Goal: Task Accomplishment & Management: Use online tool/utility

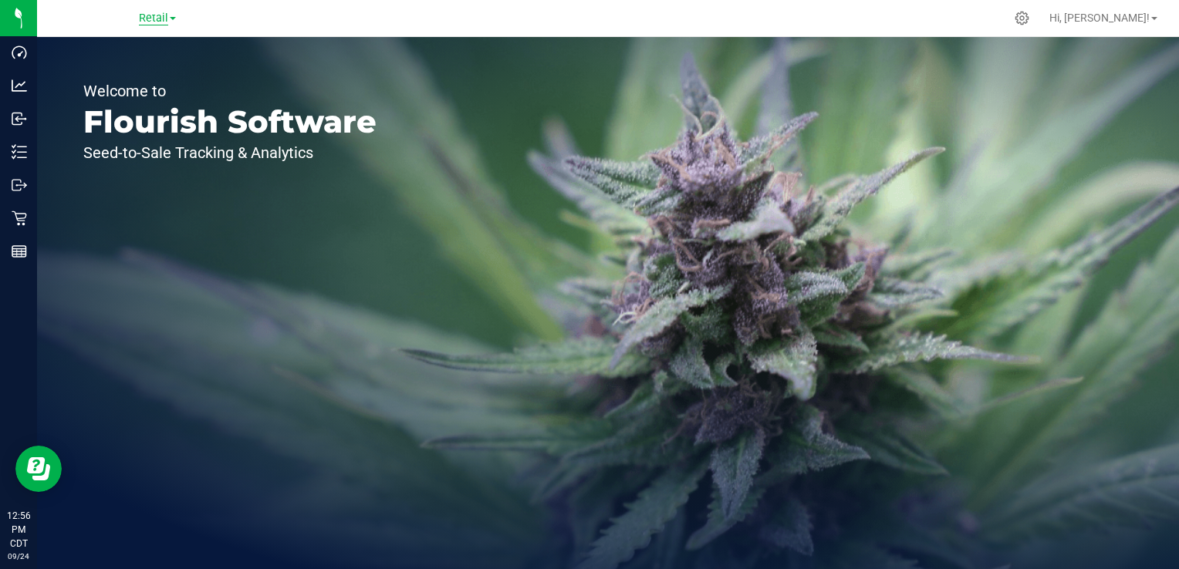
click at [160, 19] on span "Retail" at bounding box center [153, 19] width 29 height 14
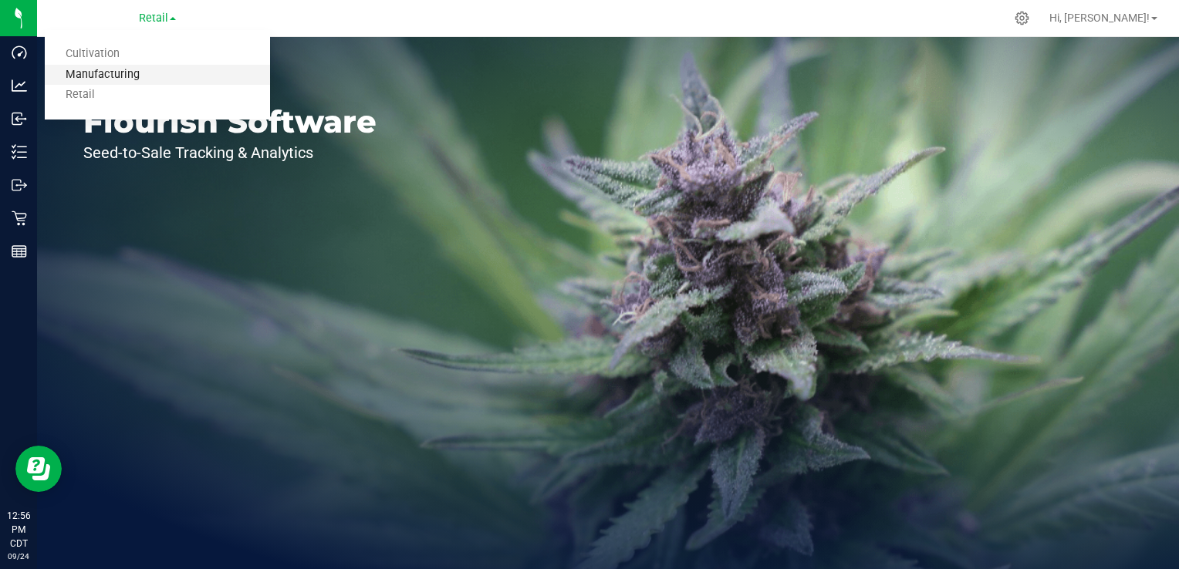
click at [127, 74] on link "Manufacturing" at bounding box center [157, 75] width 225 height 21
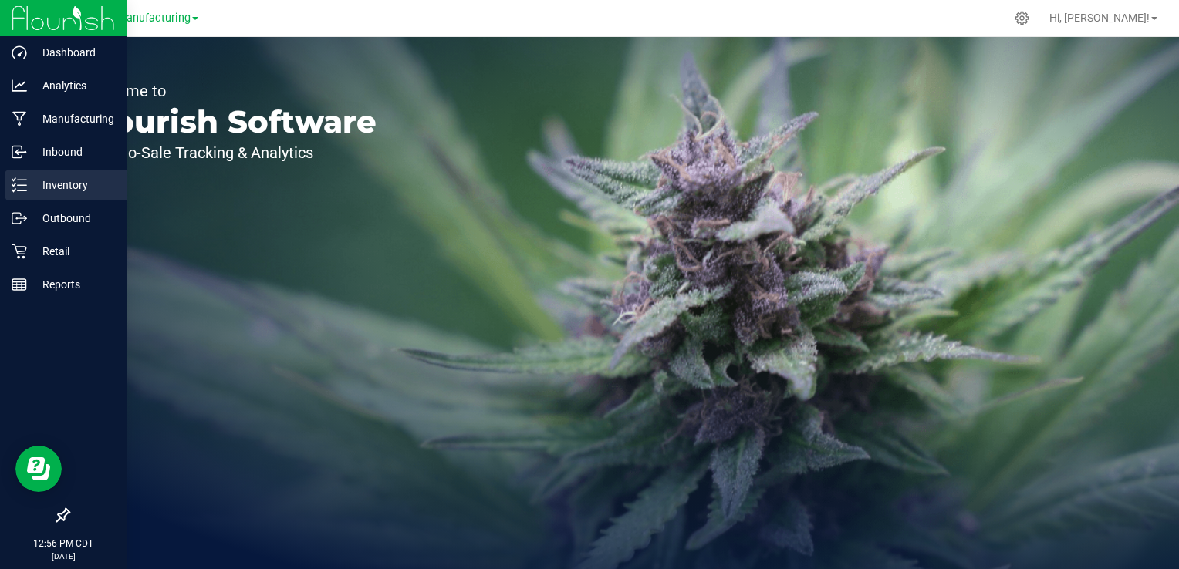
click at [29, 189] on p "Inventory" at bounding box center [73, 185] width 93 height 19
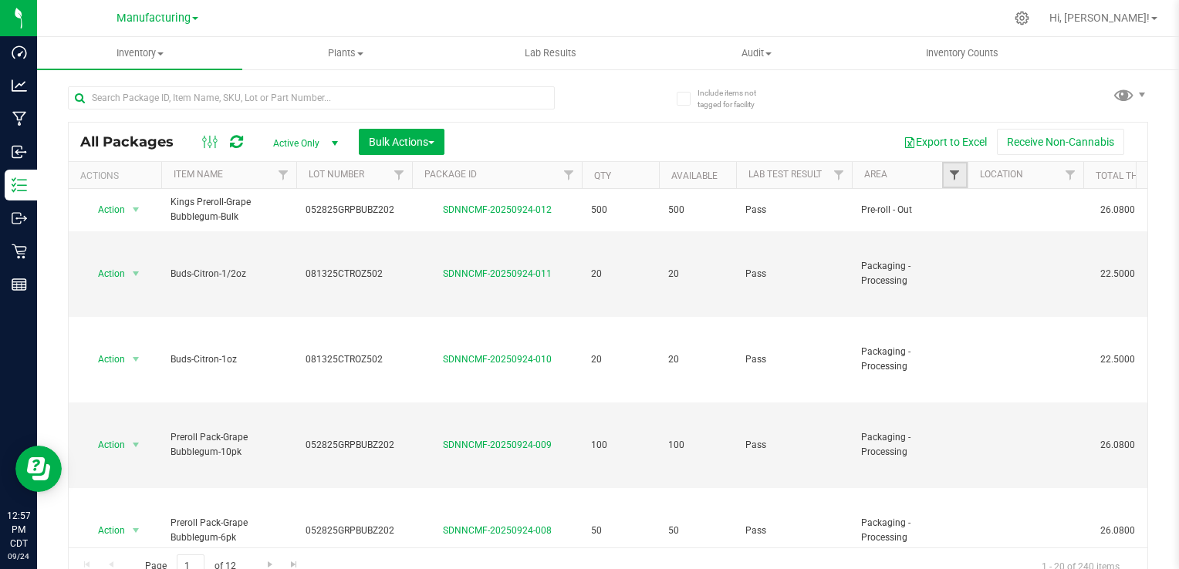
click at [956, 175] on span "Filter" at bounding box center [954, 175] width 12 height 12
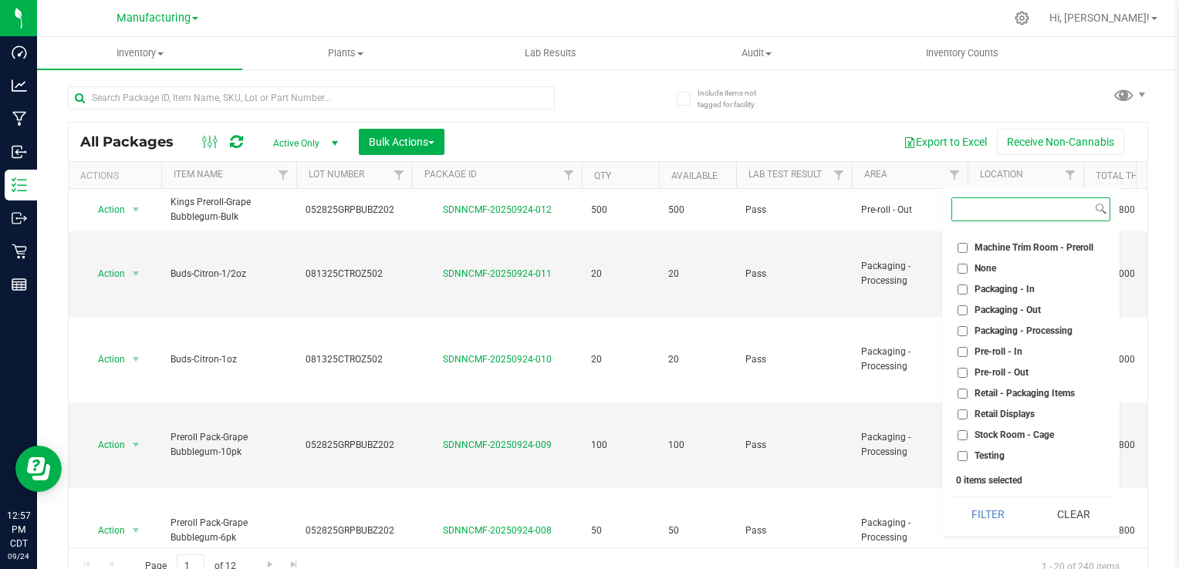
scroll to position [406, 0]
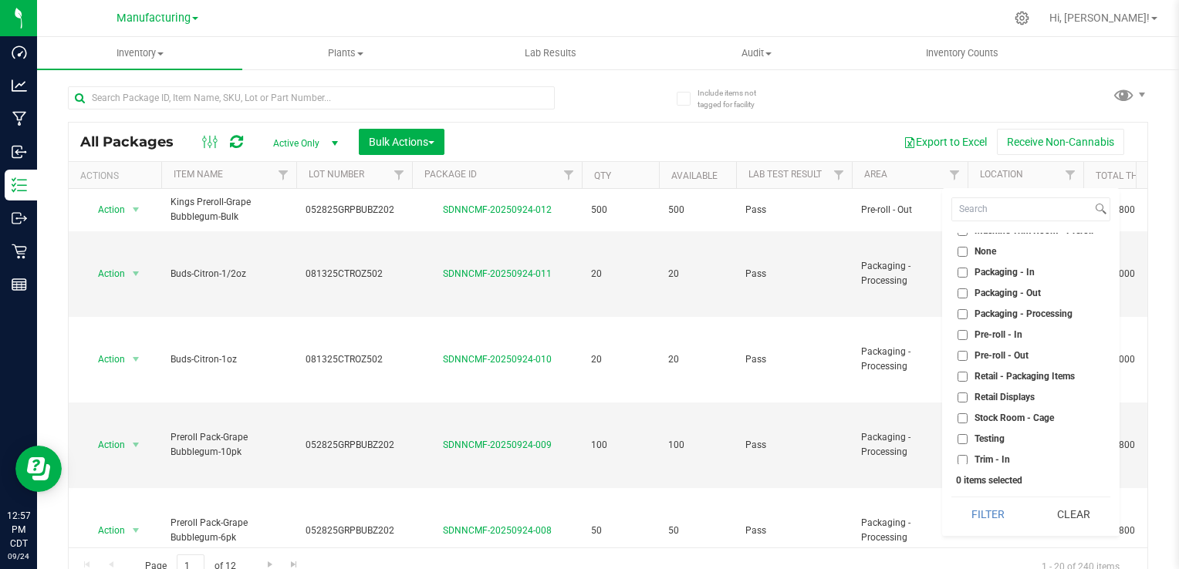
click at [986, 314] on span "Packaging - Processing" at bounding box center [1023, 313] width 98 height 9
click at [967, 314] on input "Packaging - Processing" at bounding box center [962, 314] width 10 height 10
click at [988, 310] on span "Packaging - Processing" at bounding box center [1023, 313] width 98 height 9
click at [967, 310] on input "Packaging - Processing" at bounding box center [962, 314] width 10 height 10
checkbox input "false"
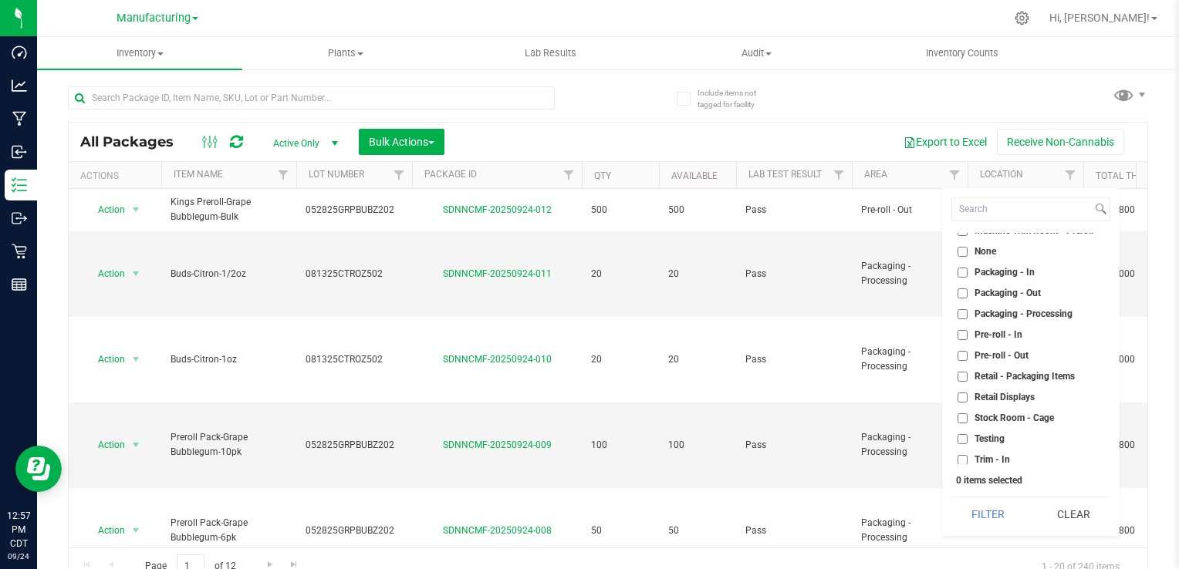
click at [1001, 291] on span "Packaging - Out" at bounding box center [1007, 292] width 66 height 9
click at [967, 291] on input "Packaging - Out" at bounding box center [962, 293] width 10 height 10
click at [993, 508] on button "Filter" at bounding box center [988, 514] width 74 height 34
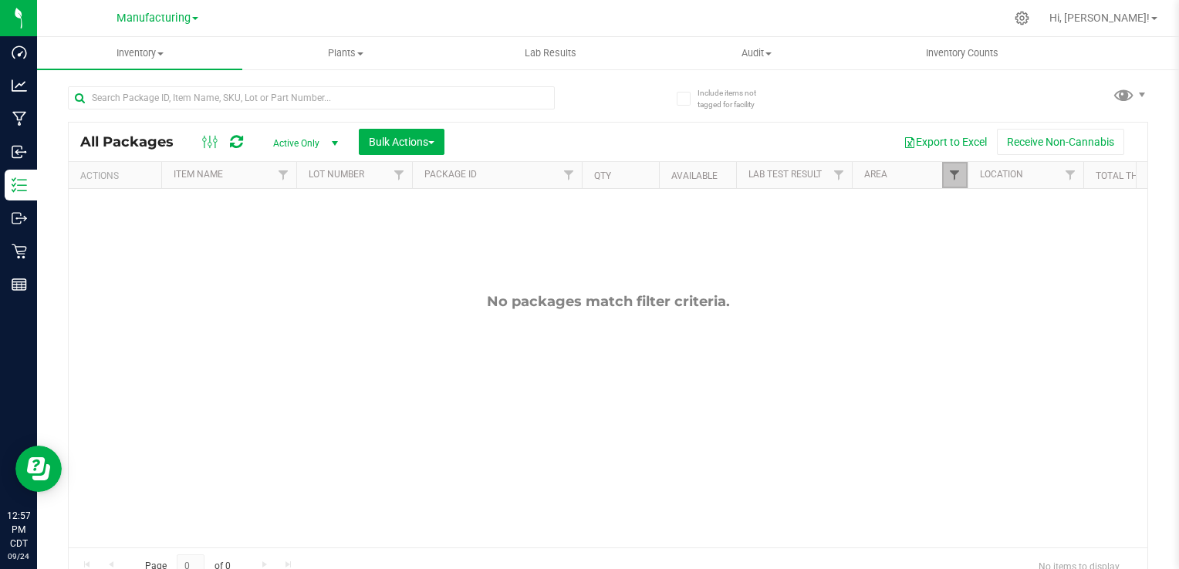
click at [950, 174] on span "Filter" at bounding box center [954, 175] width 12 height 12
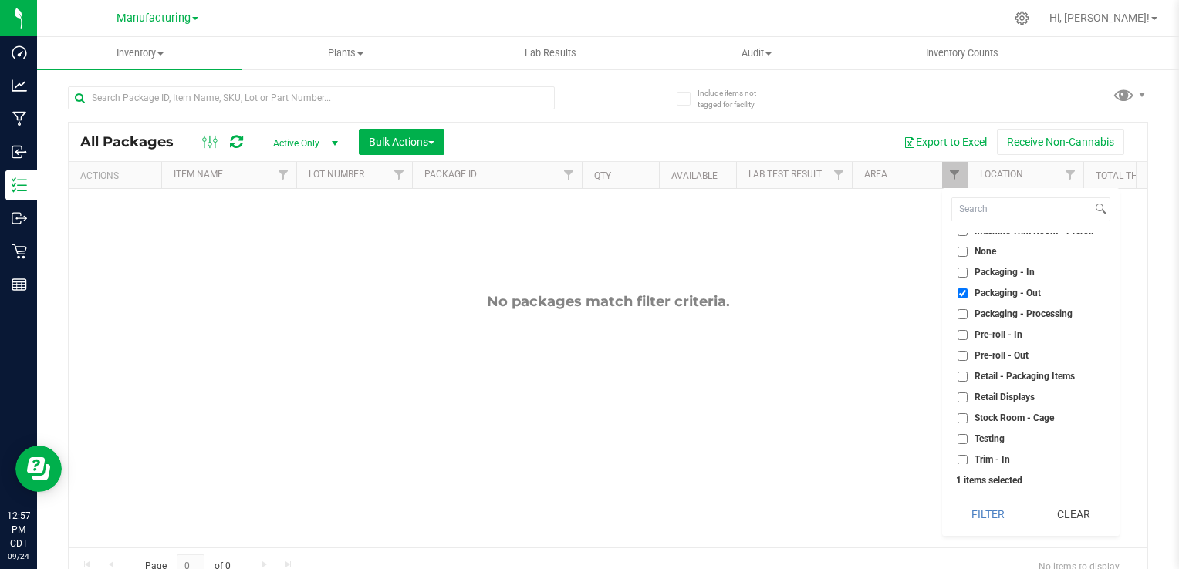
click at [1006, 292] on span "Packaging - Out" at bounding box center [1007, 292] width 66 height 9
click at [967, 292] on input "Packaging - Out" at bounding box center [962, 293] width 10 height 10
checkbox input "false"
